Goal: Task Accomplishment & Management: Use online tool/utility

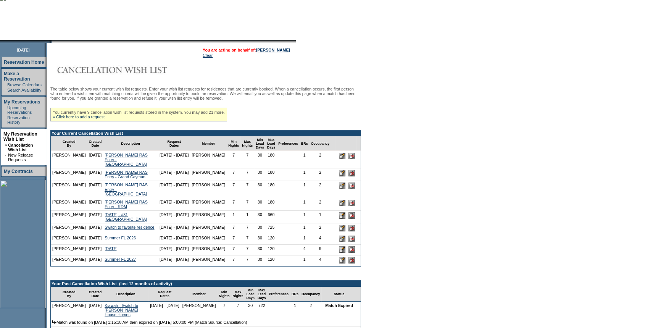
scroll to position [69, 0]
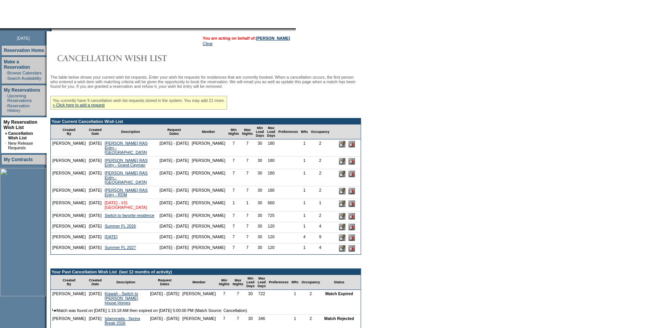
click at [114, 209] on link "[DATE] - #31 [GEOGRAPHIC_DATA]" at bounding box center [126, 204] width 42 height 9
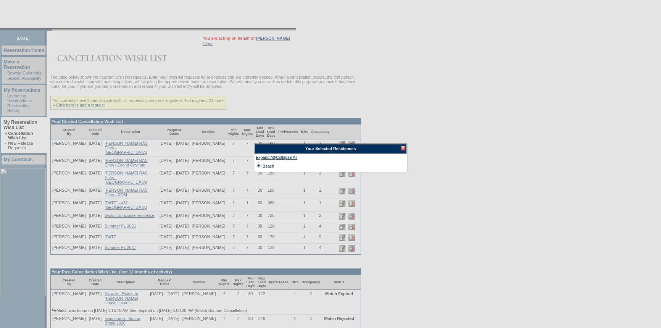
click at [256, 164] on td at bounding box center [259, 166] width 6 height 8
click at [264, 173] on td at bounding box center [265, 174] width 6 height 9
click at [404, 149] on div at bounding box center [403, 148] width 5 height 5
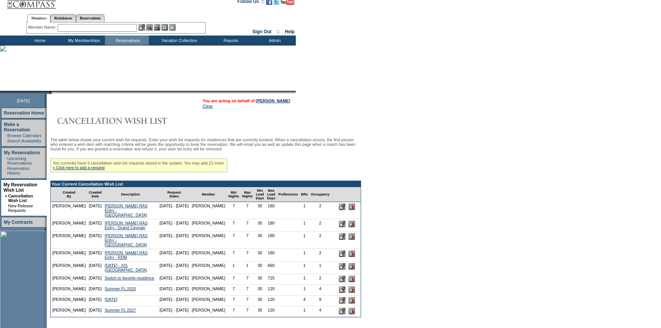
scroll to position [0, 0]
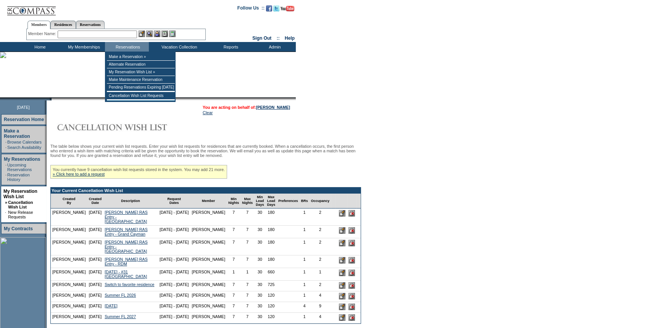
click at [107, 35] on input "text" at bounding box center [97, 35] width 79 height 8
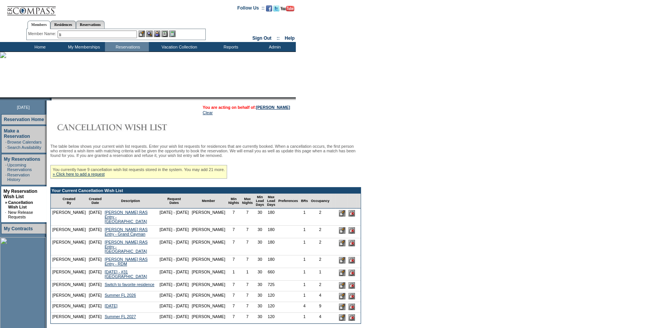
type input "l"
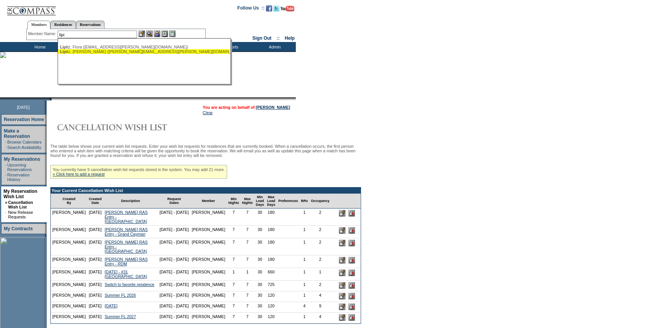
click at [89, 51] on div "[PERSON_NAME] ([PERSON_NAME][EMAIL_ADDRESS][PERSON_NAME][DOMAIN_NAME])" at bounding box center [144, 51] width 168 height 5
type input "[PERSON_NAME] ([PERSON_NAME][EMAIL_ADDRESS][PERSON_NAME][DOMAIN_NAME])"
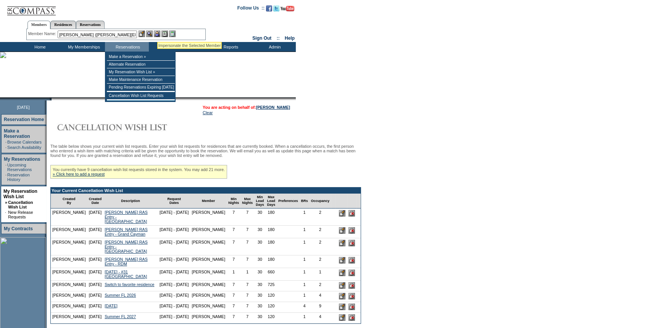
click at [157, 32] on img at bounding box center [157, 34] width 6 height 6
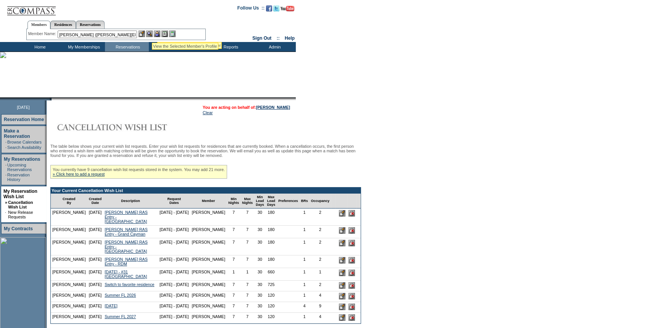
click at [152, 34] on img at bounding box center [149, 34] width 6 height 6
